Goal: Information Seeking & Learning: Learn about a topic

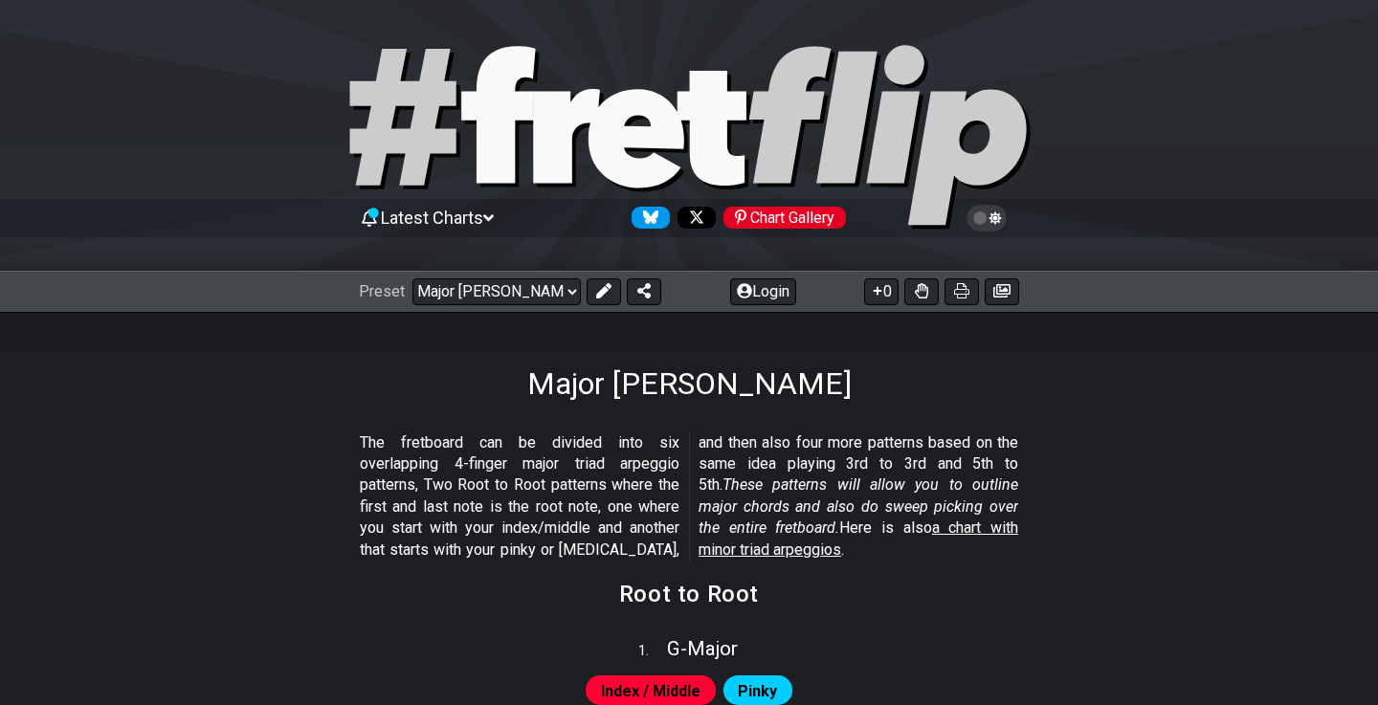
click at [611, 127] on icon at bounding box center [637, 138] width 96 height 99
select select "C"
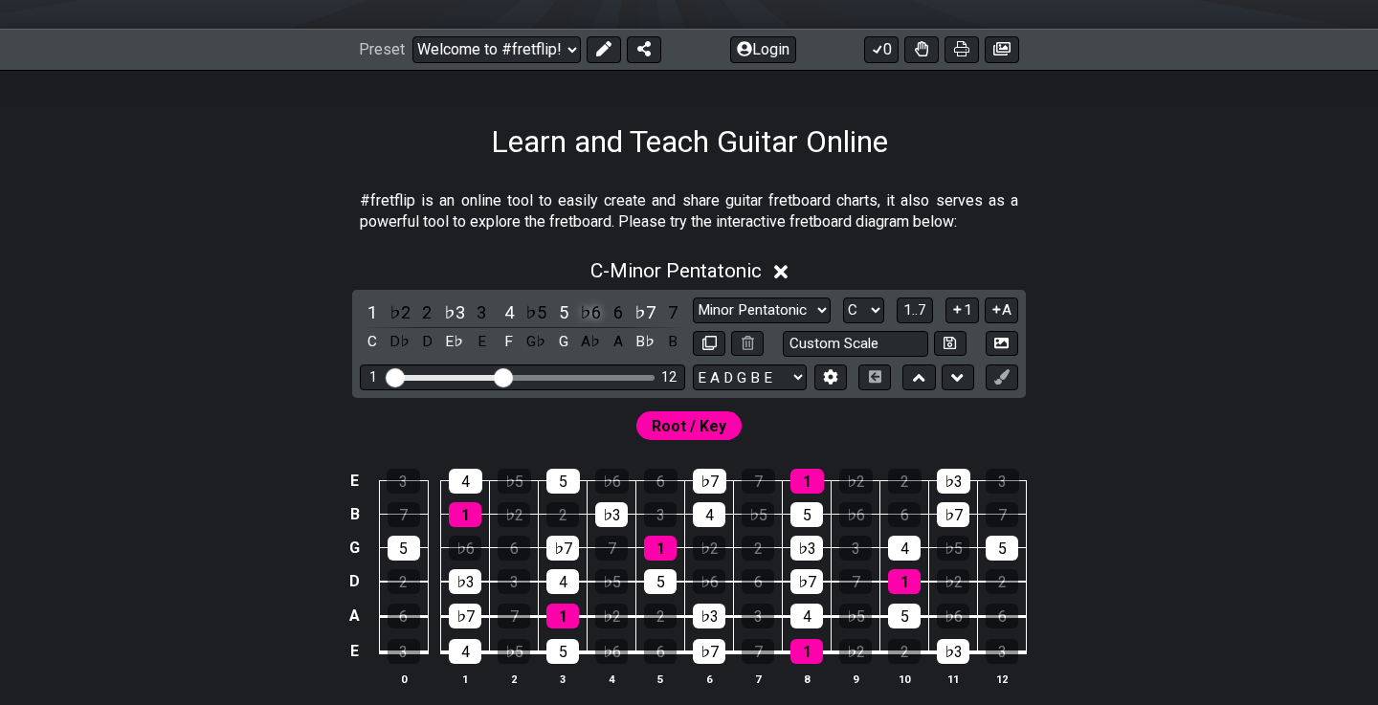
scroll to position [248, 0]
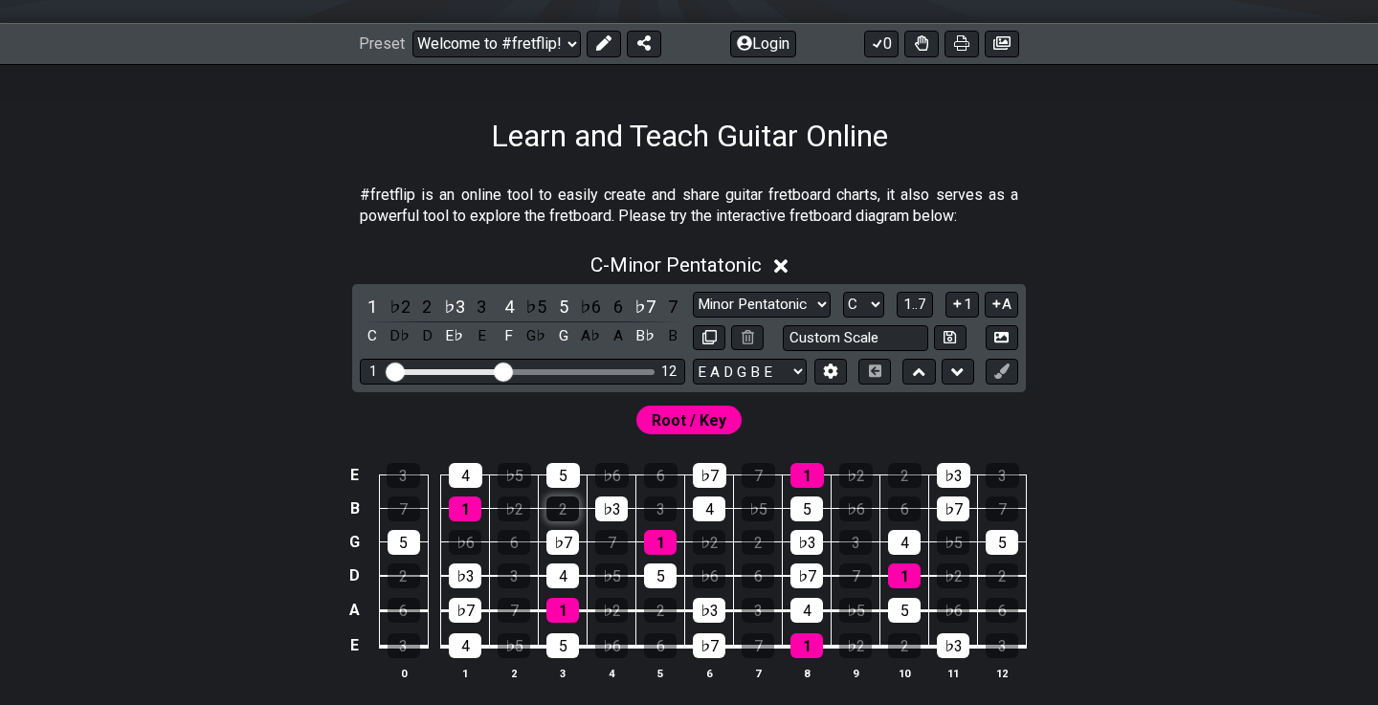
click at [562, 505] on div "2" at bounding box center [563, 509] width 33 height 25
click at [562, 491] on td "2" at bounding box center [563, 492] width 49 height 33
click at [561, 505] on div "2" at bounding box center [563, 509] width 33 height 25
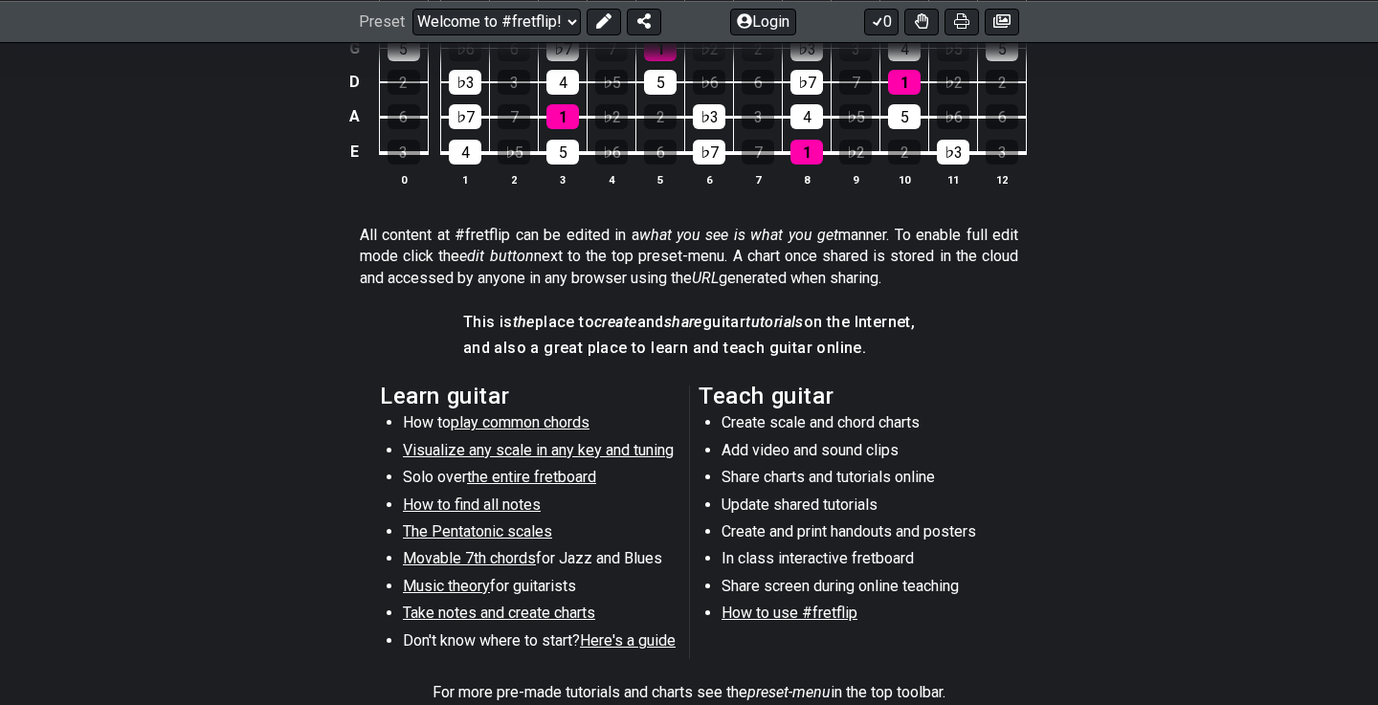
scroll to position [744, 0]
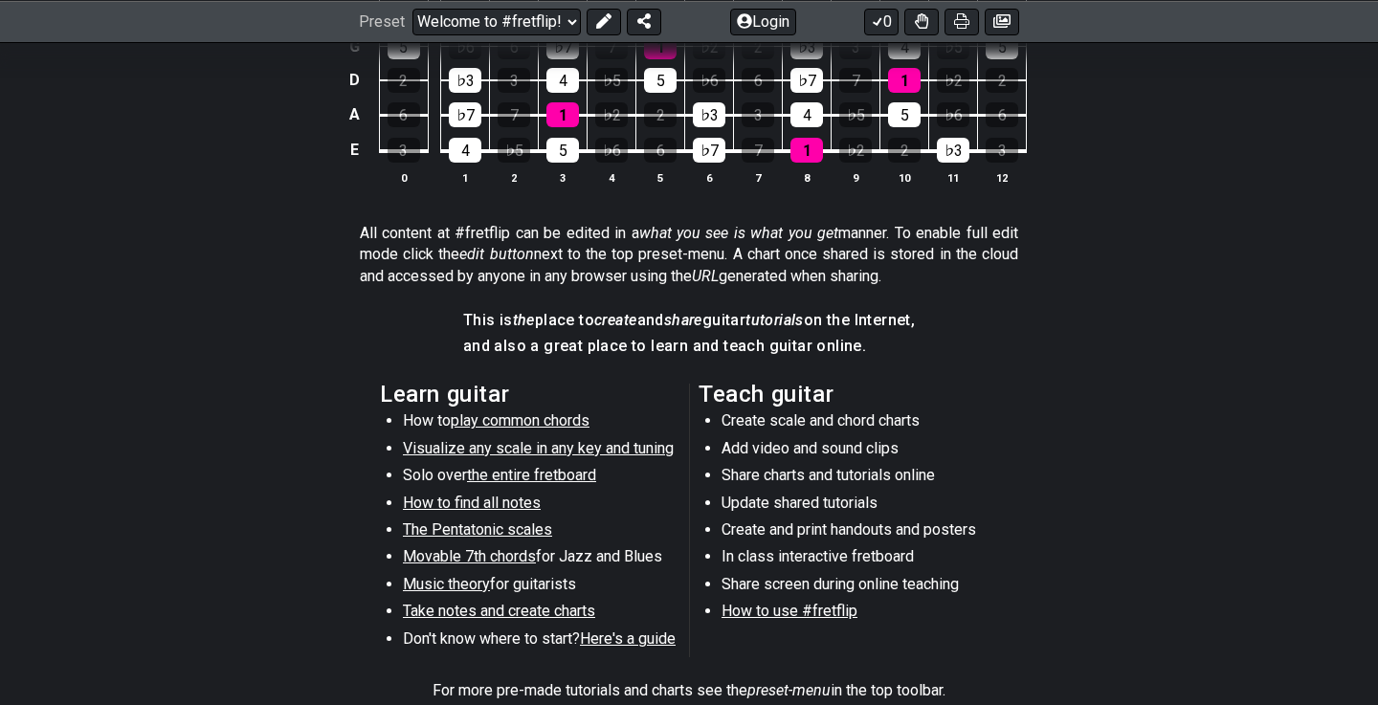
click at [587, 442] on span "Visualize any scale in any key and tuning" at bounding box center [538, 448] width 271 height 18
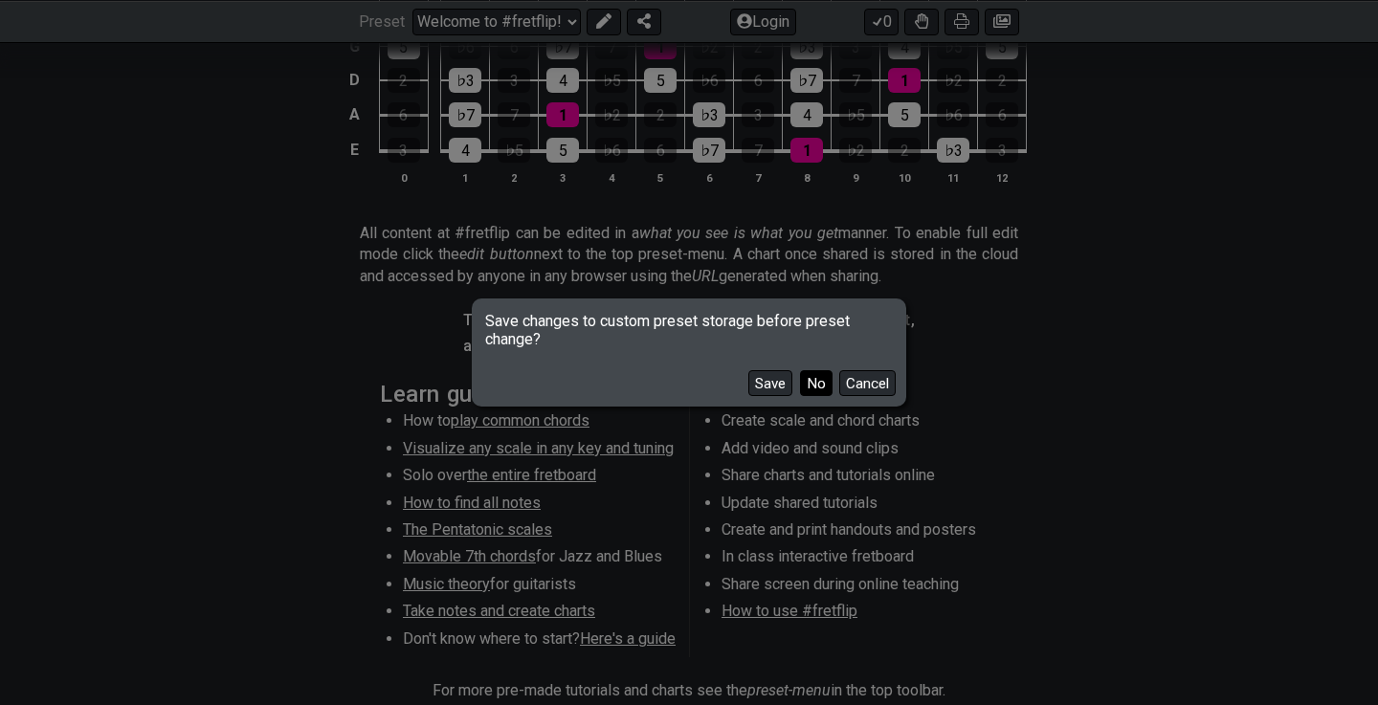
click at [817, 387] on button "No" at bounding box center [816, 383] width 33 height 26
select select "/guitar-scales"
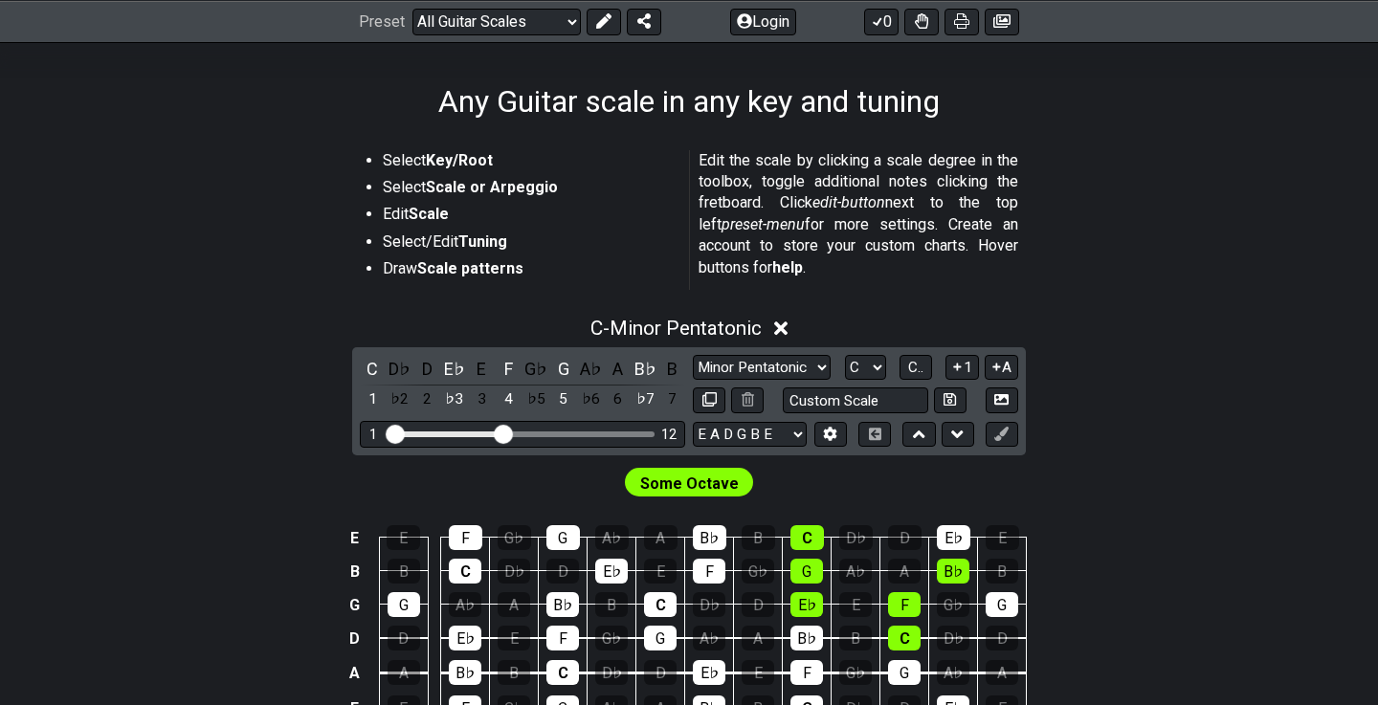
scroll to position [282, 0]
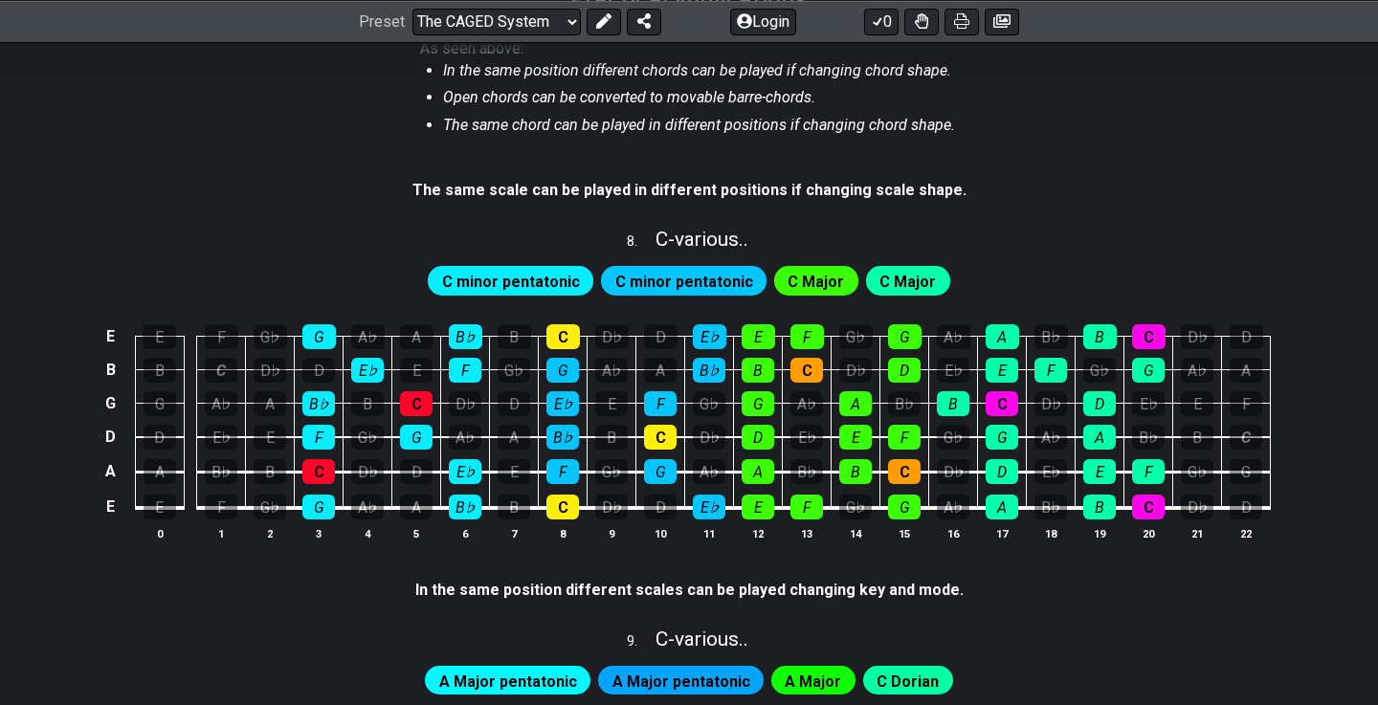
scroll to position [2792, 0]
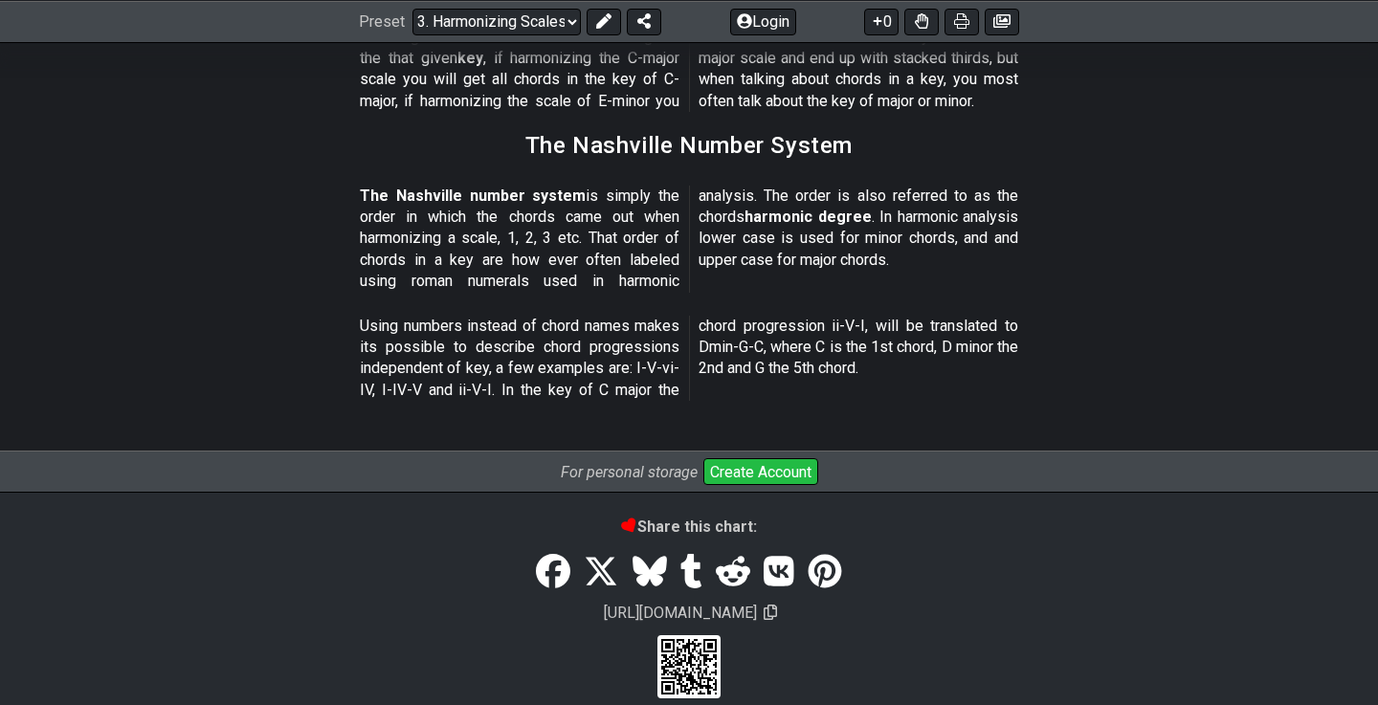
scroll to position [2370, 0]
